Goal: Transaction & Acquisition: Purchase product/service

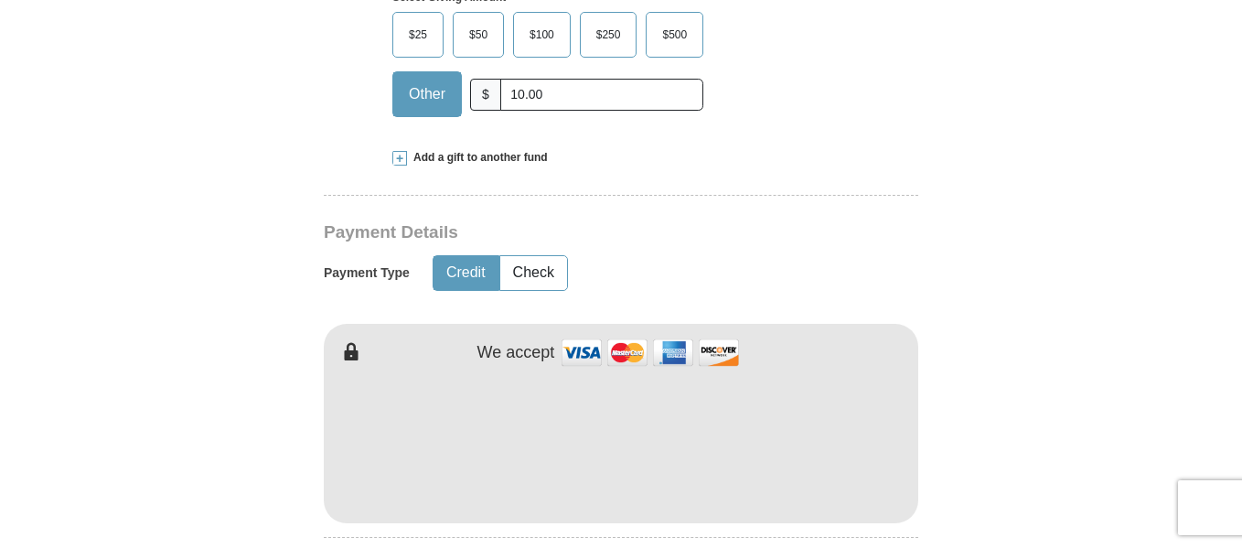
scroll to position [779, 0]
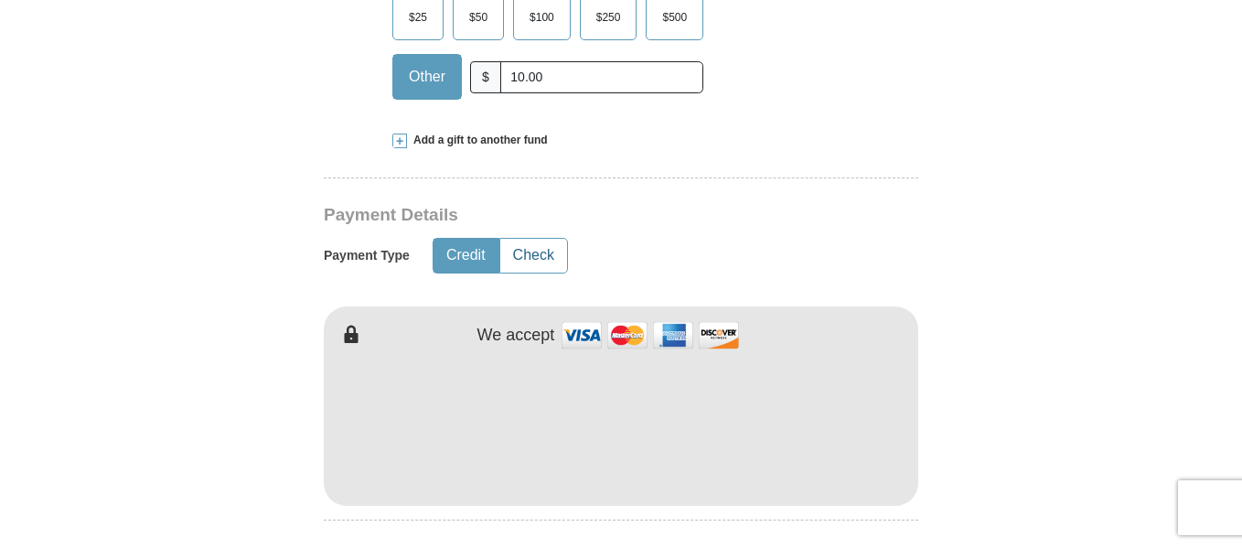
type input "10.00"
click at [542, 239] on button "Check" at bounding box center [533, 256] width 67 height 34
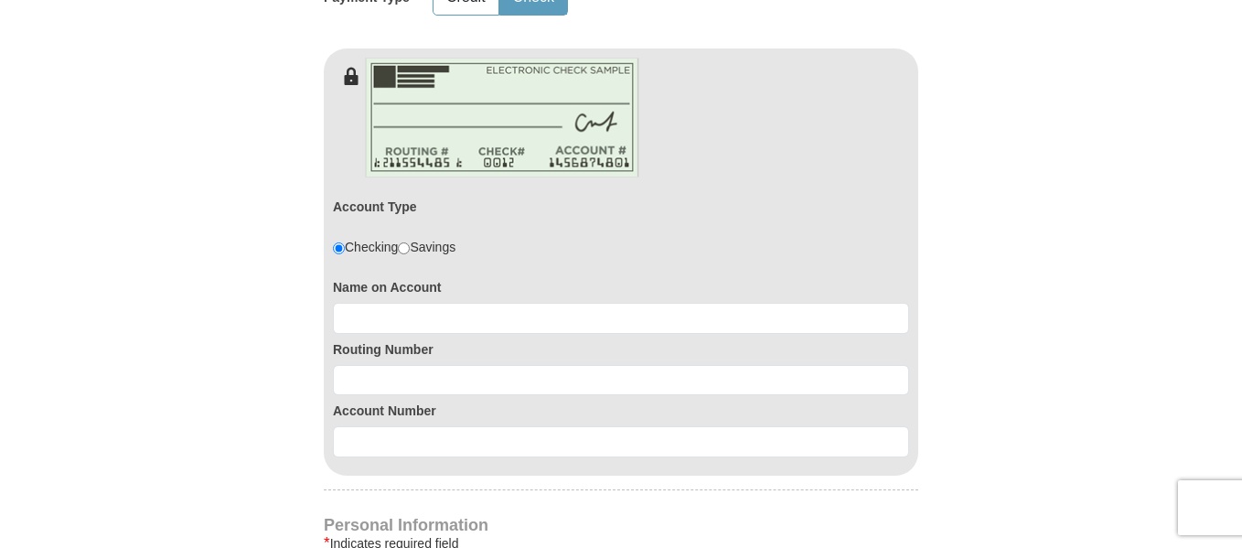
scroll to position [1081, 0]
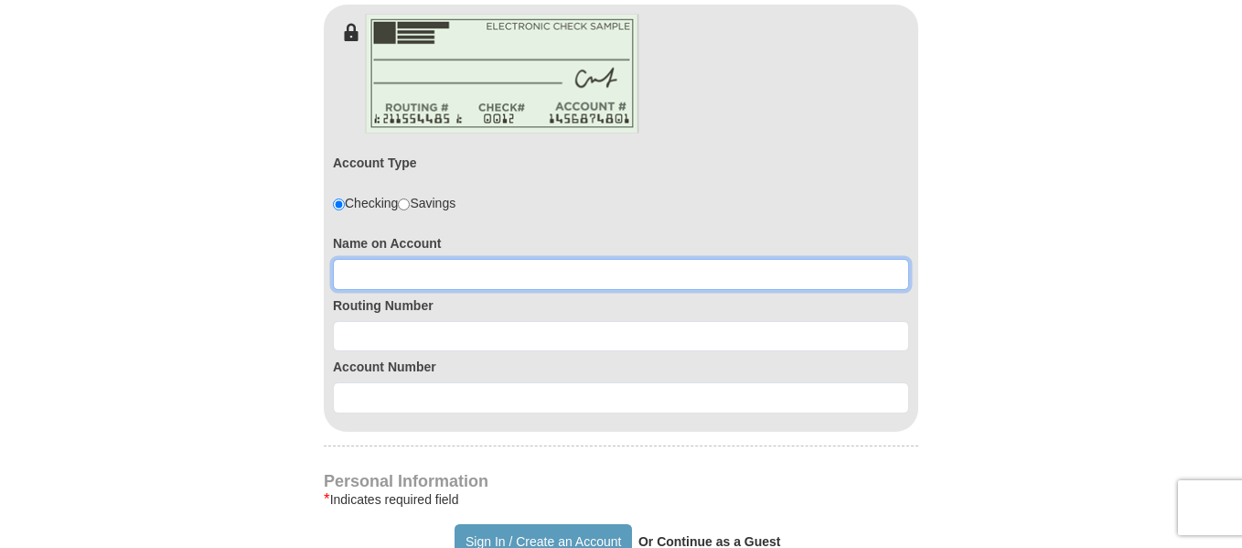
click at [472, 259] on input at bounding box center [621, 274] width 576 height 31
type input "[PERSON_NAME]"
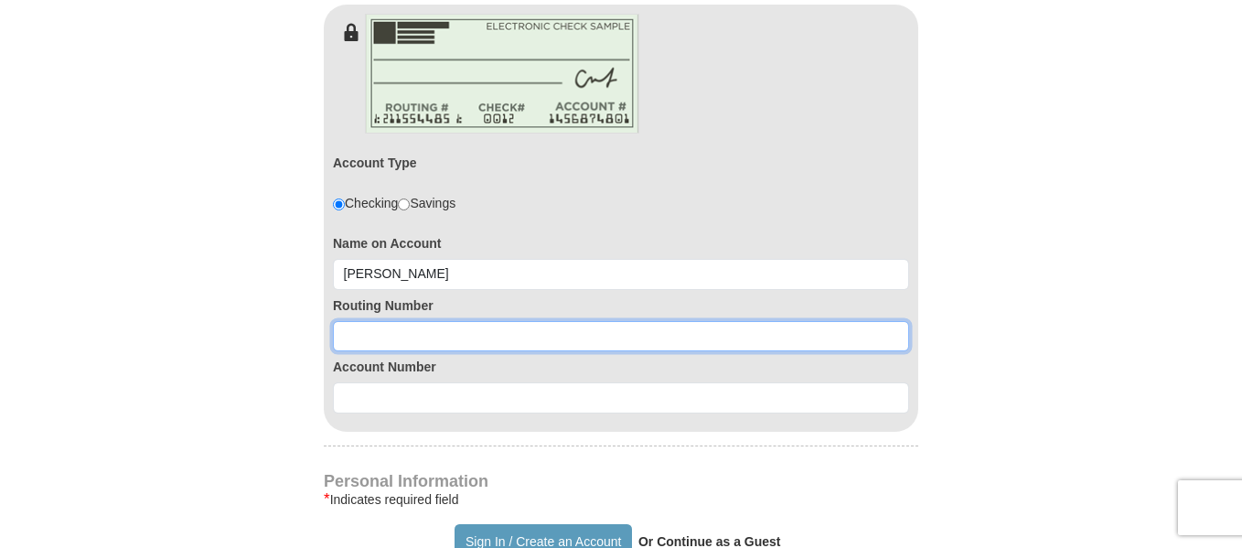
click at [472, 321] on input at bounding box center [621, 336] width 576 height 31
type input "061202672"
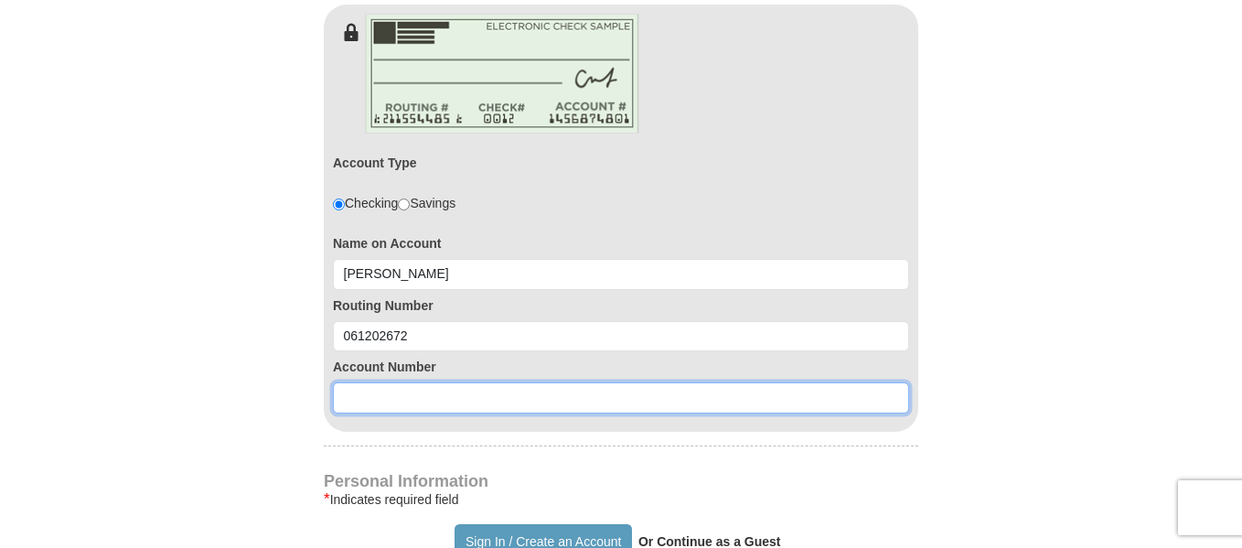
click at [404, 382] on input at bounding box center [621, 397] width 576 height 31
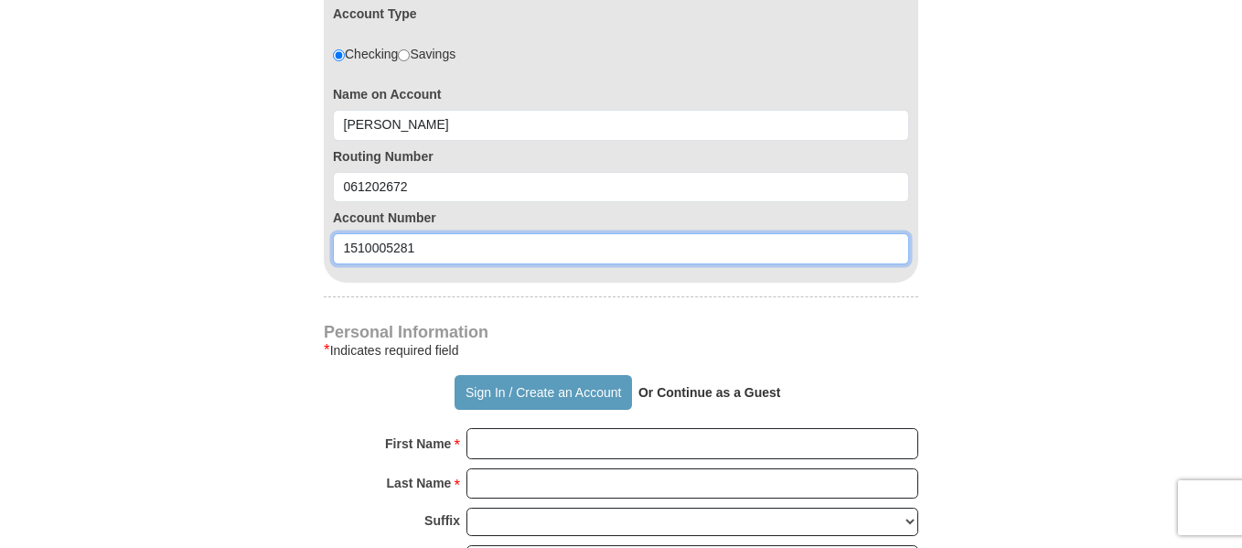
scroll to position [1274, 0]
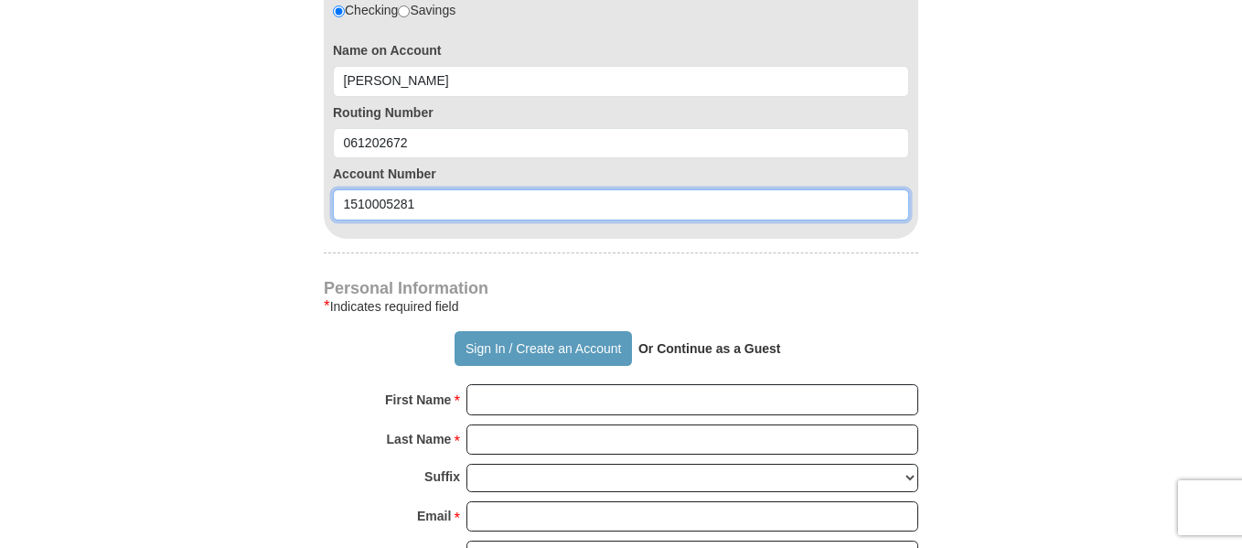
type input "1510005281"
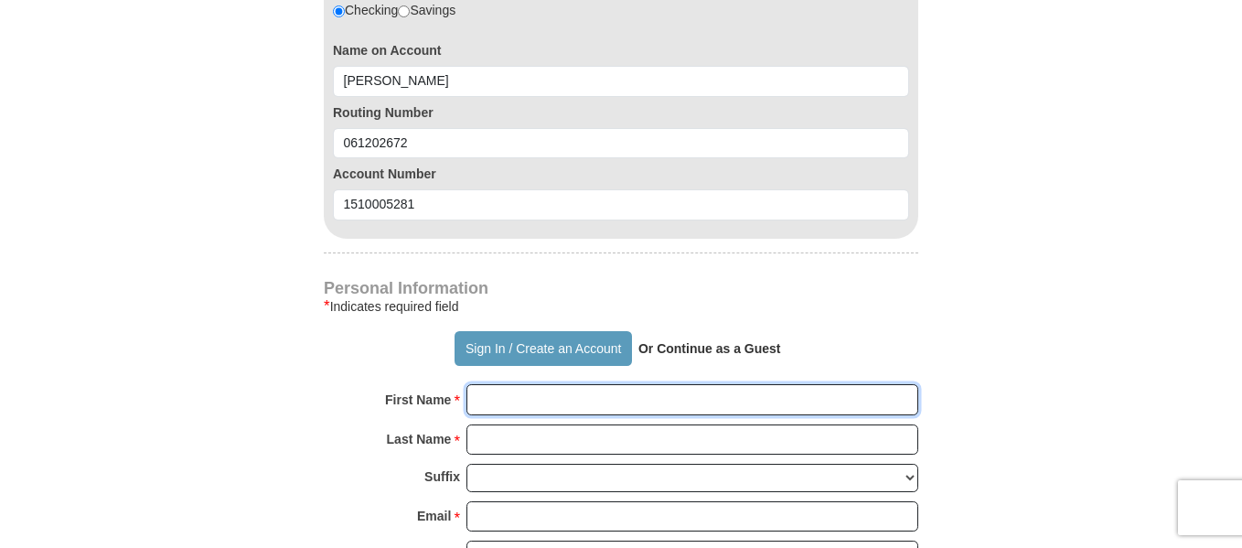
click at [632, 384] on input "First Name *" at bounding box center [693, 399] width 452 height 31
click at [700, 384] on input "First Name *" at bounding box center [693, 399] width 452 height 31
type input "[PERSON_NAME]"
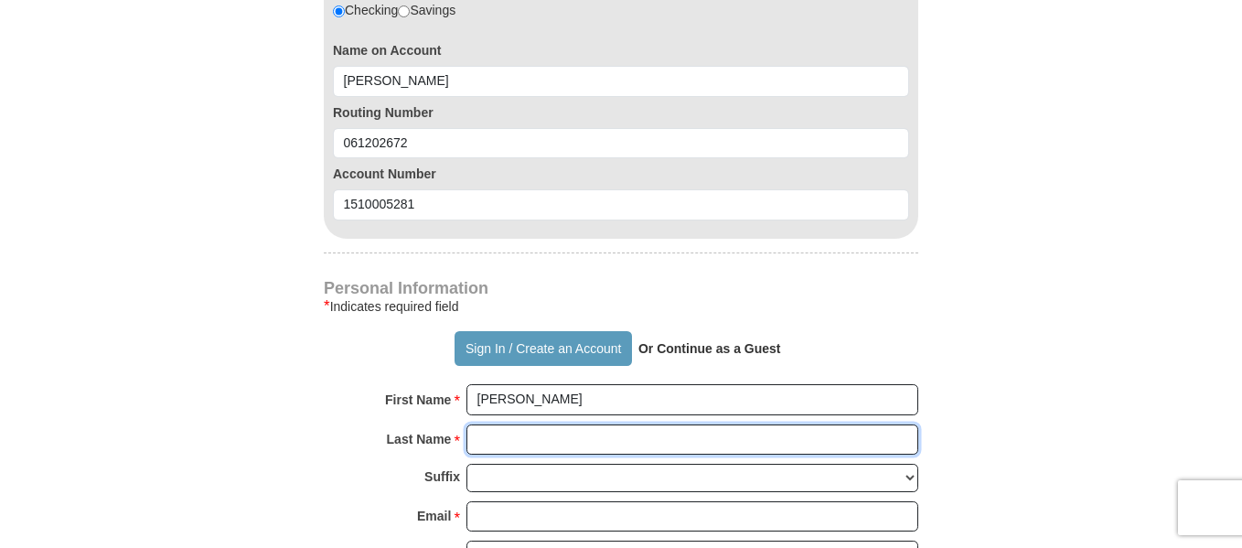
click at [612, 424] on input "Last Name *" at bounding box center [693, 439] width 452 height 31
type input "[PERSON_NAME]"
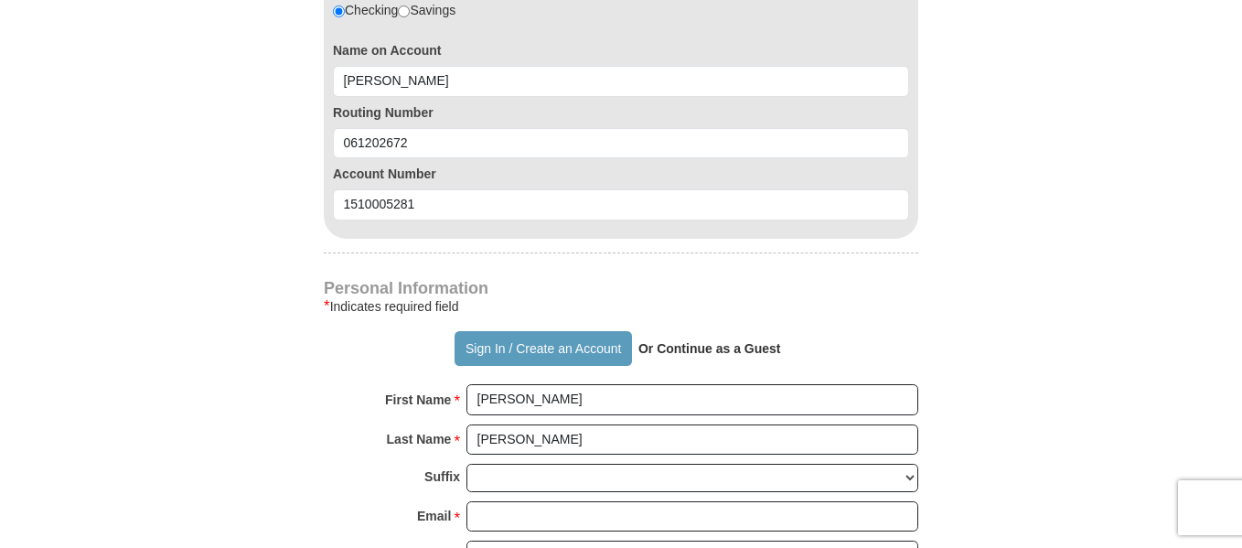
click at [713, 341] on strong "Or Continue as a Guest" at bounding box center [710, 348] width 143 height 15
click at [742, 341] on strong "Or Continue as a Guest" at bounding box center [710, 348] width 143 height 15
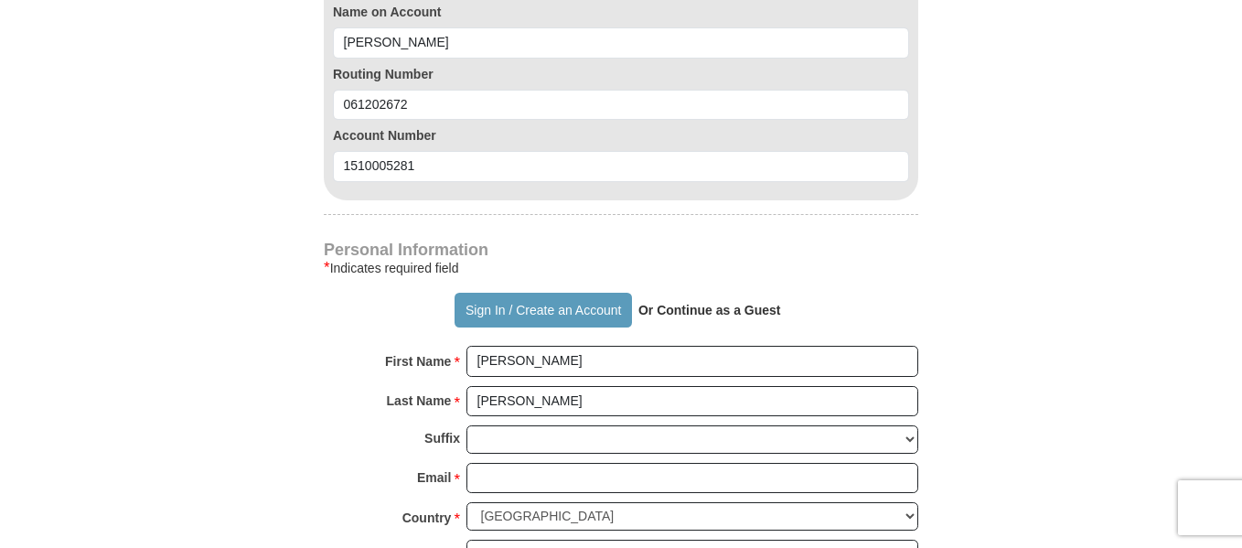
scroll to position [1305, 0]
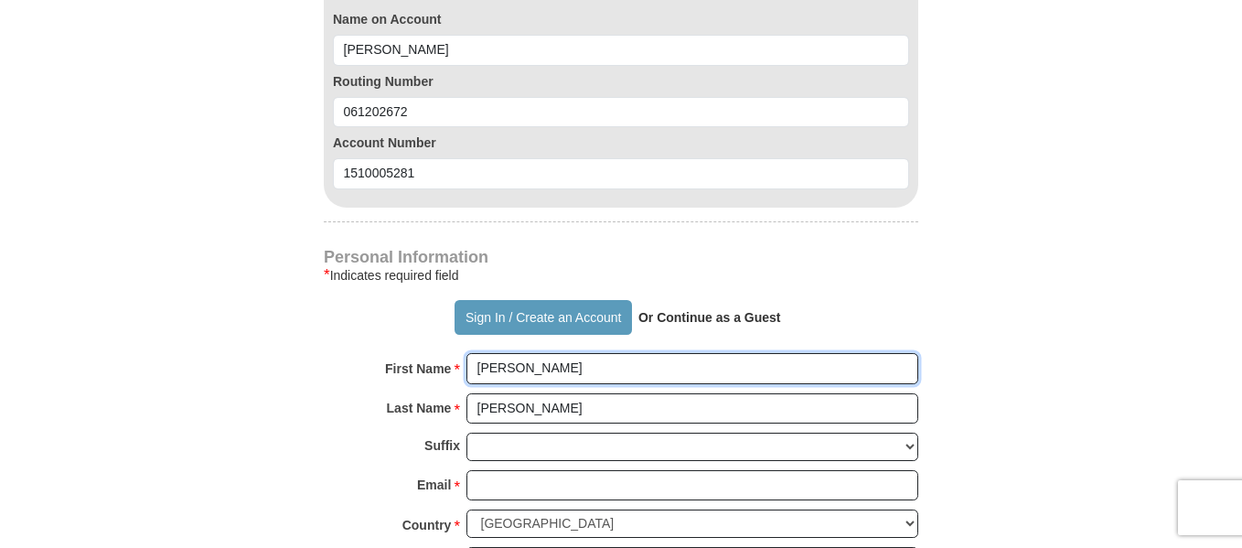
click at [542, 353] on input "[PERSON_NAME]" at bounding box center [693, 368] width 452 height 31
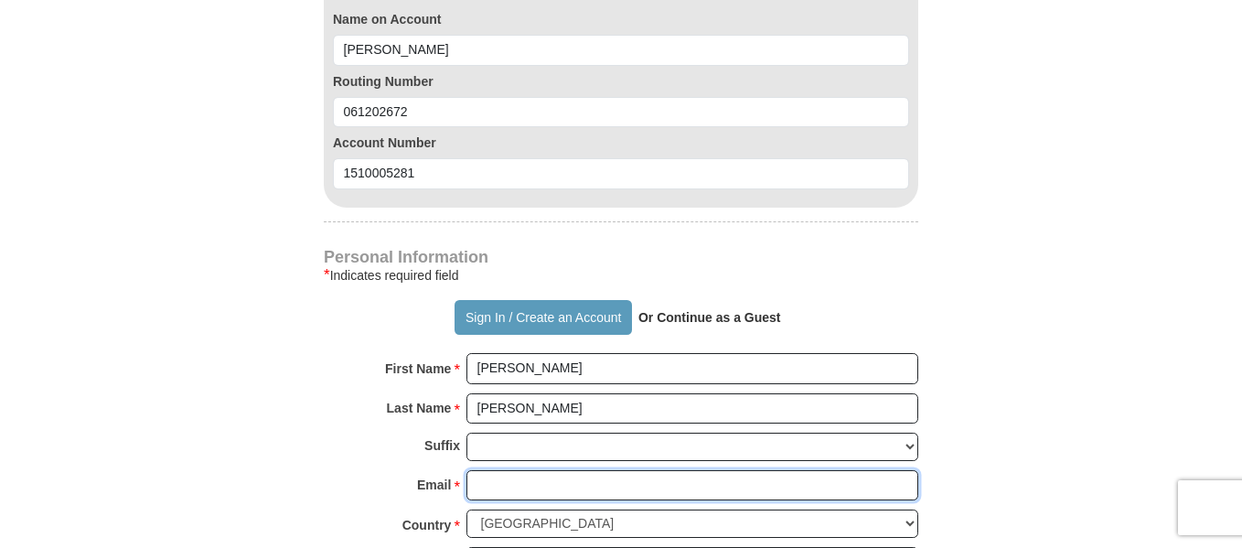
click at [512, 470] on input "Email *" at bounding box center [693, 485] width 452 height 31
click at [490, 470] on input "w" at bounding box center [693, 485] width 452 height 31
type input "[EMAIL_ADDRESS][DOMAIN_NAME]"
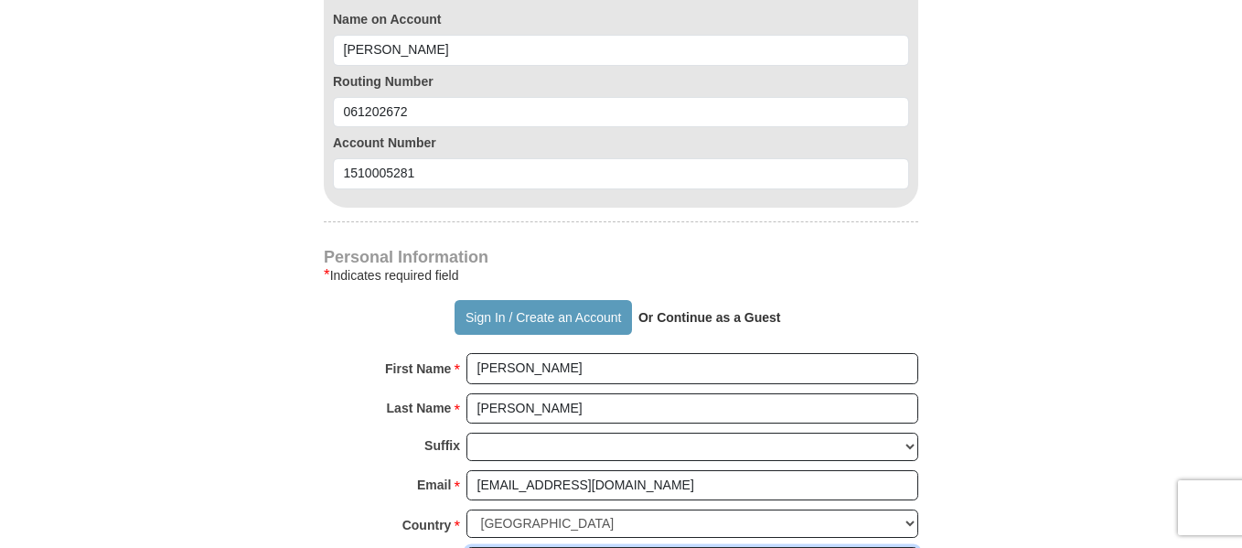
drag, startPoint x: 500, startPoint y: 523, endPoint x: 482, endPoint y: 526, distance: 18.5
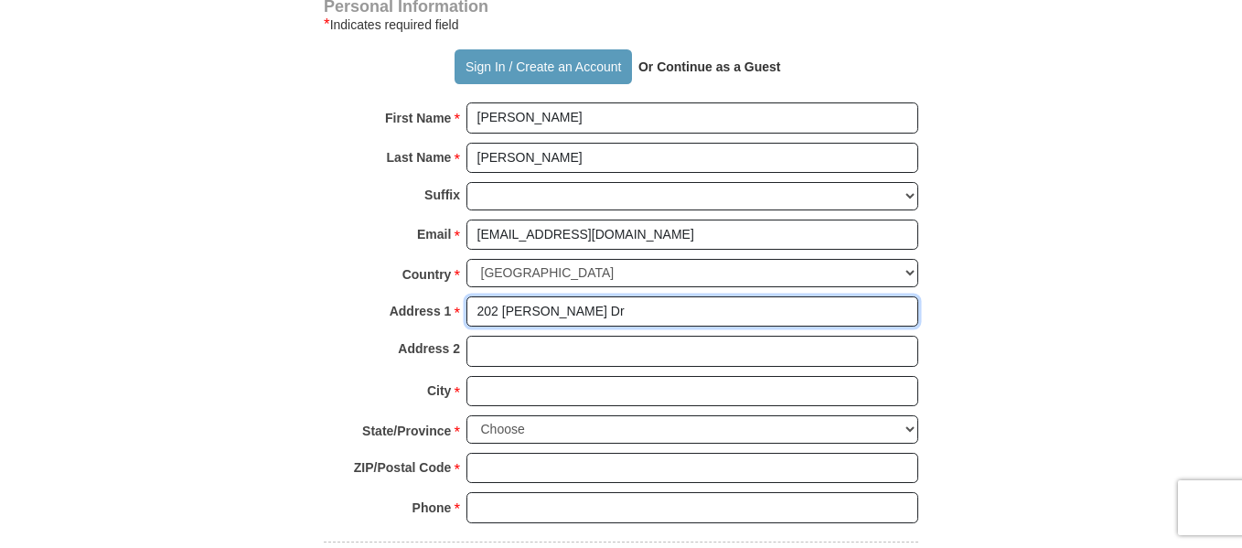
scroll to position [1643, 0]
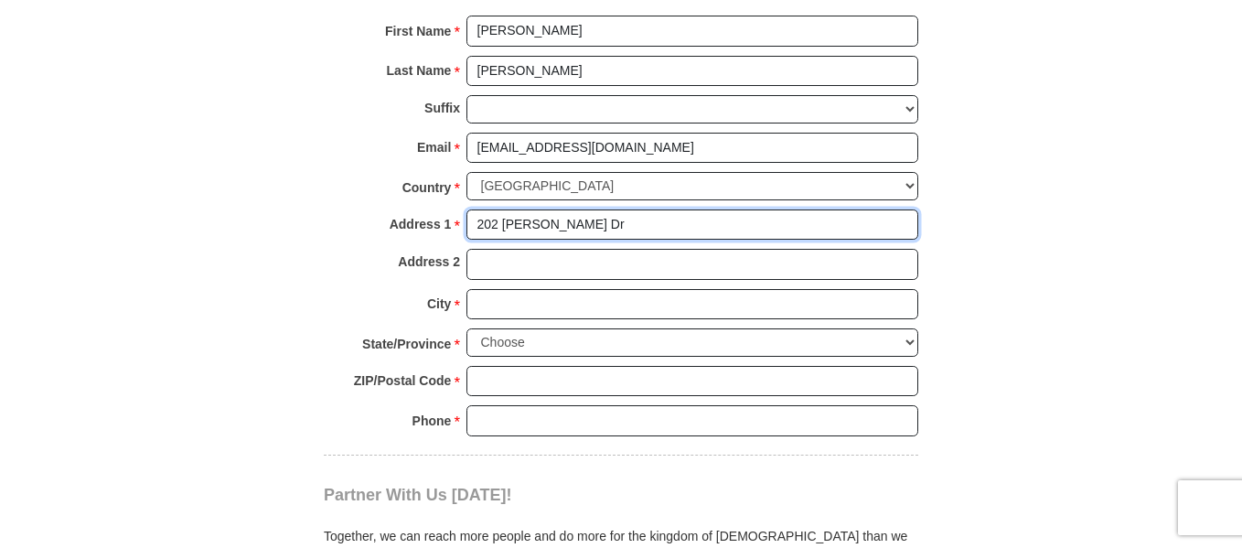
type input "202 [PERSON_NAME] Dr"
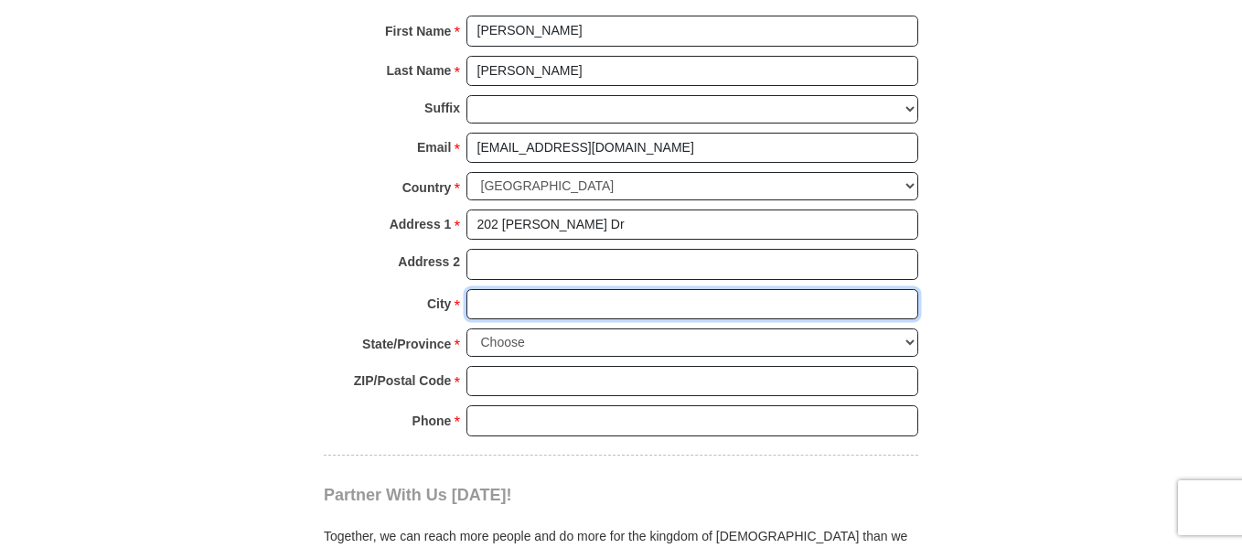
click at [564, 289] on input "City *" at bounding box center [693, 304] width 452 height 31
type input "Thomaston"
click at [775, 328] on select "Choose [US_STATE] [US_STATE] [US_STATE] [US_STATE] [US_STATE] Armed Forces Amer…" at bounding box center [693, 342] width 452 height 28
select select "GA"
click at [467, 328] on select "Choose [US_STATE] [US_STATE] [US_STATE] [US_STATE] [US_STATE] Armed Forces Amer…" at bounding box center [693, 342] width 452 height 28
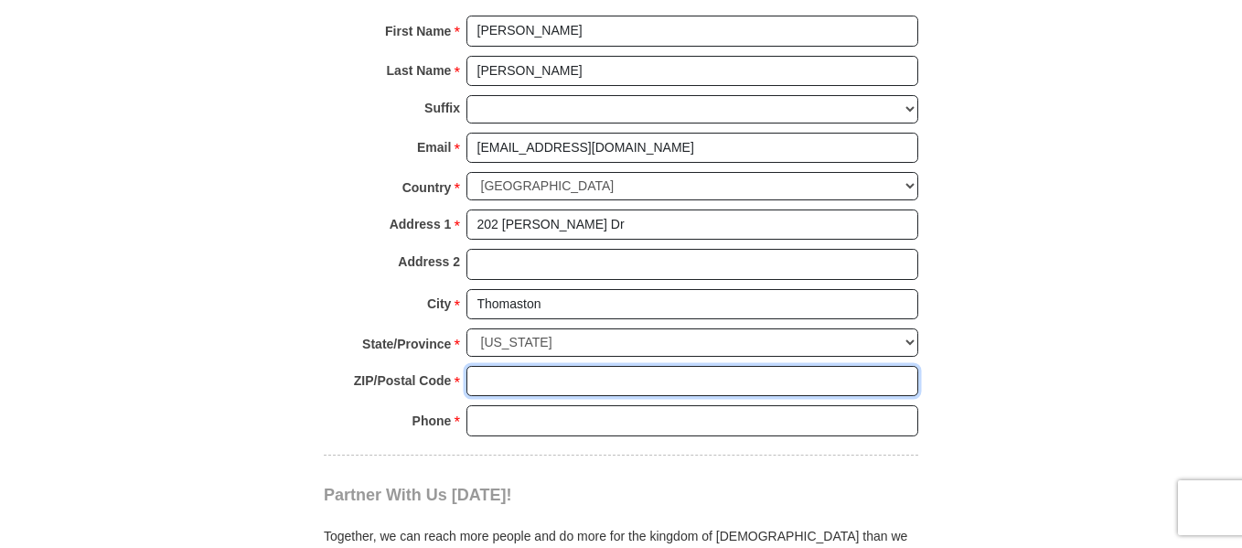
click at [521, 366] on input "ZIP/Postal Code *" at bounding box center [693, 381] width 452 height 31
type input "30286"
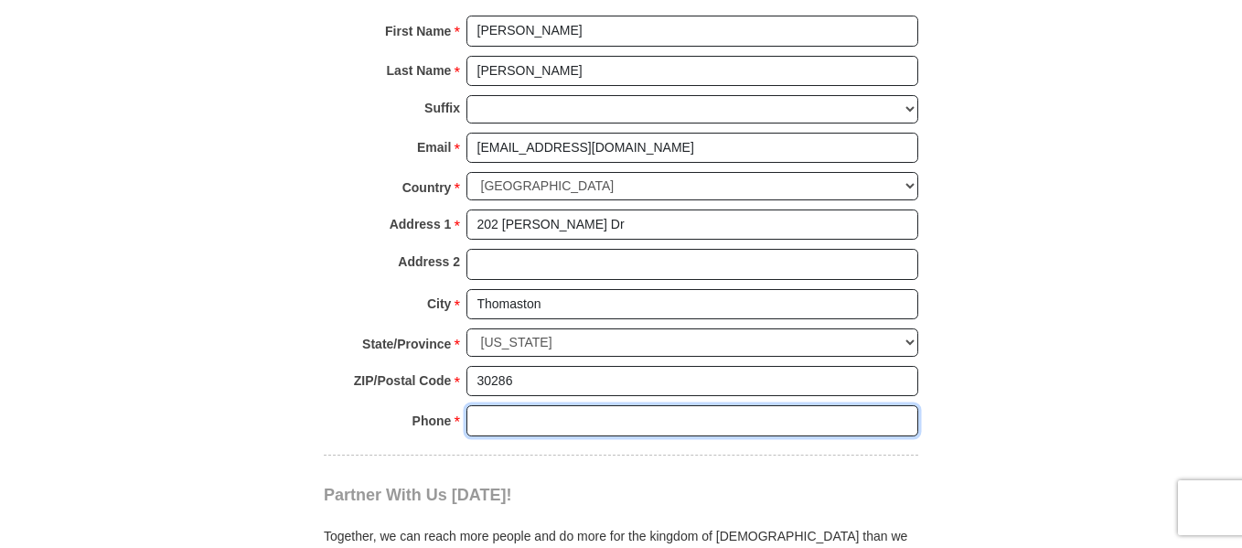
click at [508, 405] on input "Phone * *" at bounding box center [693, 420] width 452 height 31
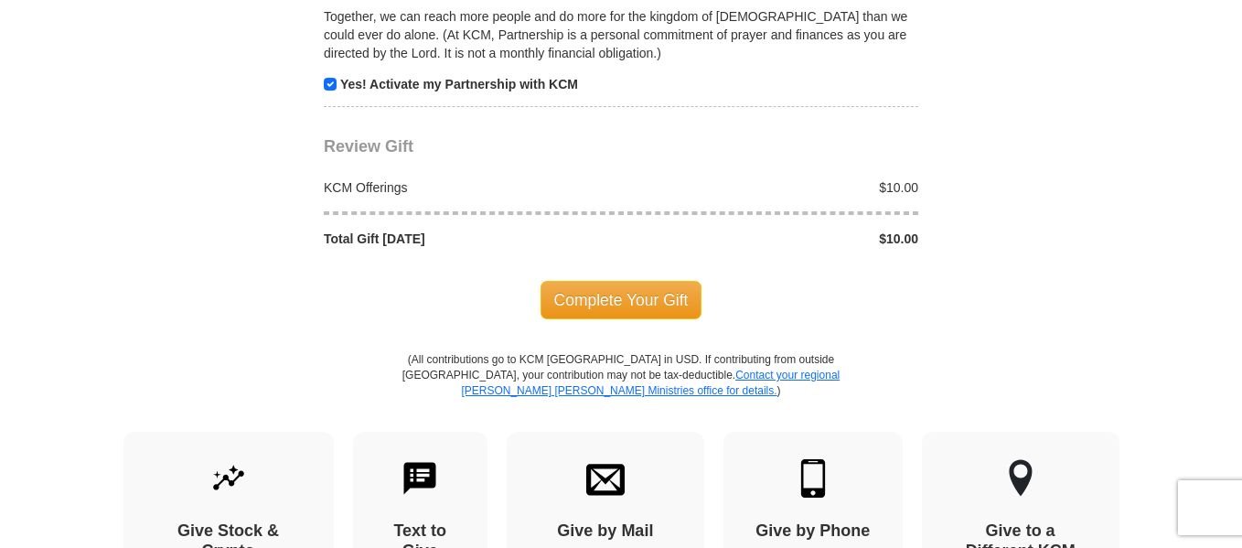
scroll to position [2169, 0]
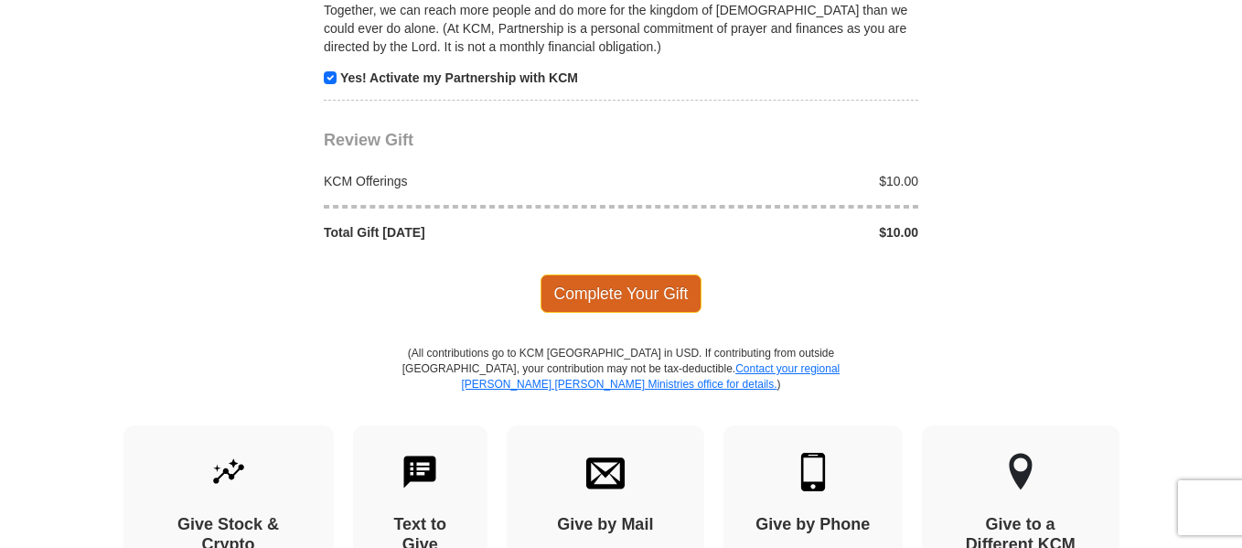
type input "7067416599"
click at [615, 274] on span "Complete Your Gift" at bounding box center [622, 293] width 162 height 38
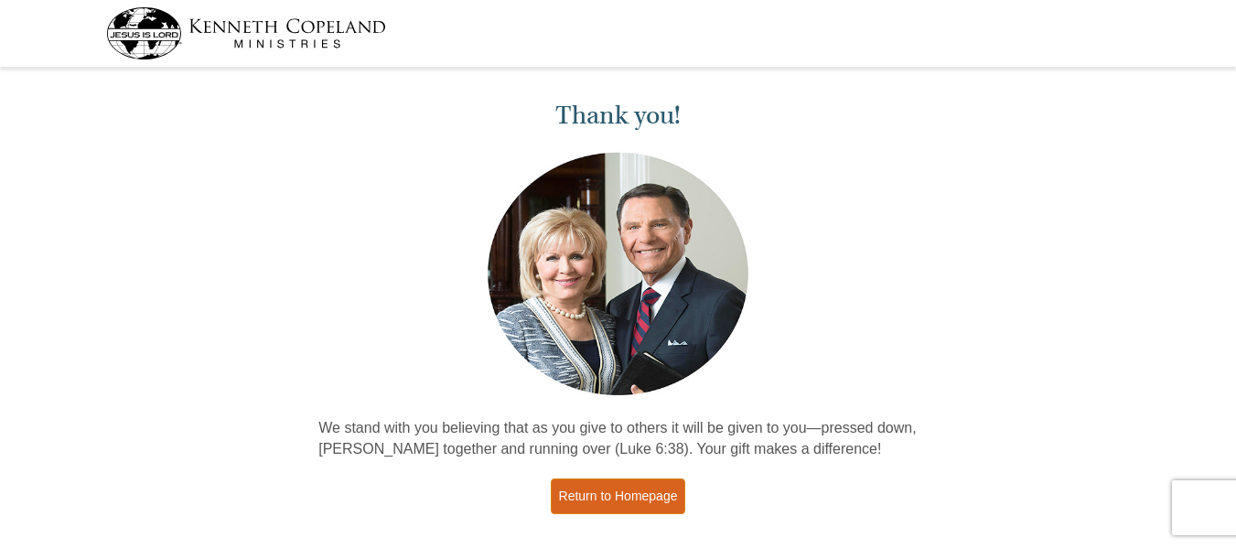
click at [652, 483] on link "Return to Homepage" at bounding box center [618, 496] width 135 height 36
